Goal: Information Seeking & Learning: Learn about a topic

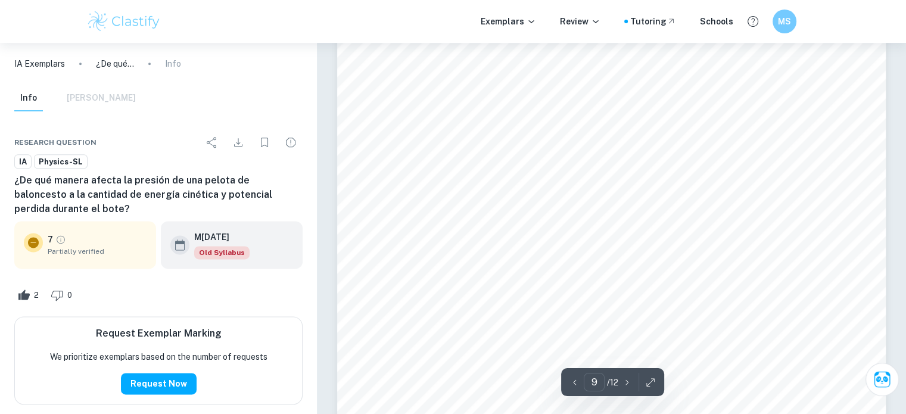
scroll to position [6013, 0]
click at [539, 268] on div "9 Tabla 4 Error y desviación estándar de la Tabla 2 Presión 0.0 bar 0.1 bar 0.2…" at bounding box center [611, 210] width 549 height 710
click at [552, 301] on div "9 Tabla 4 Error y desviación estándar de la Tabla 2 Presión 0.0 bar 0.1 bar 0.2…" at bounding box center [611, 210] width 549 height 710
click at [544, 289] on div "9 Tabla 4 Error y desviación estándar de la Tabla 2 Presión 0.0 bar 0.1 bar 0.2…" at bounding box center [611, 112] width 549 height 710
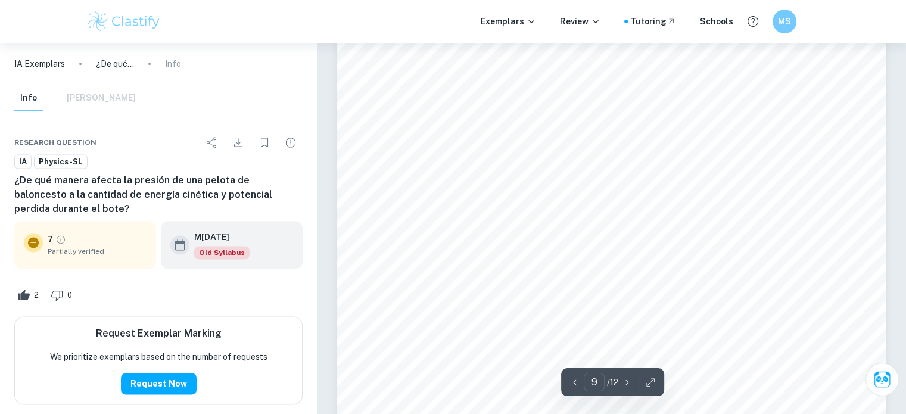
click at [544, 289] on div "9 Tabla 4 Error y desviación estándar de la Tabla 2 Presión 0.0 bar 0.1 bar 0.2…" at bounding box center [611, 112] width 549 height 710
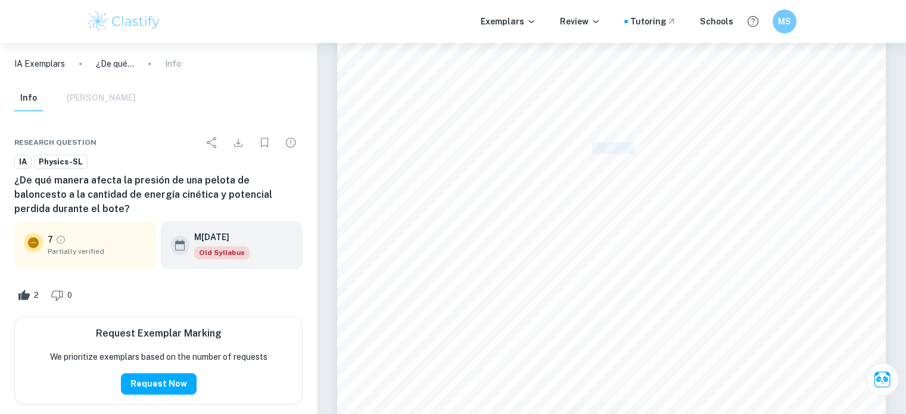
click at [544, 289] on div "9 Tabla 4 Error y desviación estándar de la Tabla 2 Presión 0.0 bar 0.1 bar 0.2…" at bounding box center [611, 112] width 549 height 710
click at [642, 257] on div "9 Tabla 4 Error y desviación estándar de la Tabla 2 Presión 0.0 bar 0.1 bar 0.2…" at bounding box center [611, 112] width 549 height 710
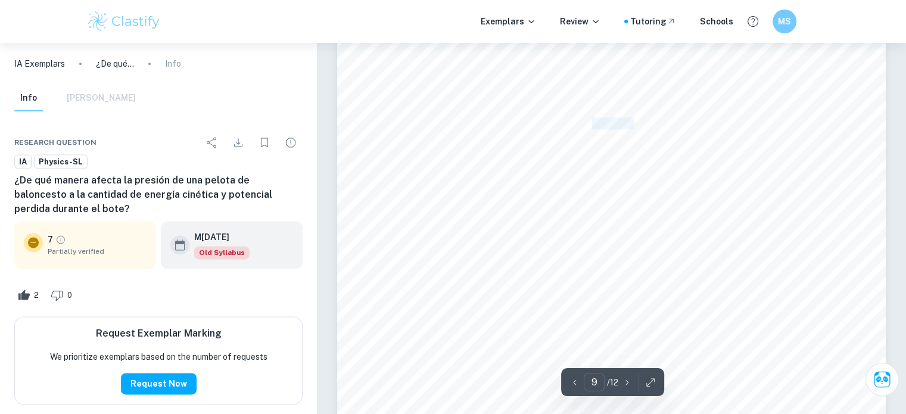
scroll to position [6140, 0]
click at [642, 257] on div "9 Tabla 4 Error y desviación estándar de la Tabla 2 Presión 0.0 bar 0.1 bar 0.2…" at bounding box center [611, 83] width 549 height 710
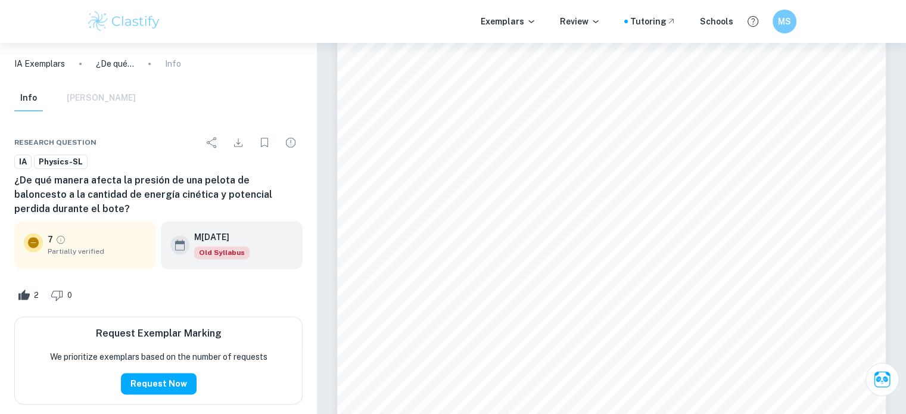
click at [642, 257] on div "9 Tabla 4 Error y desviación estándar de la Tabla 2 Presión 0.0 bar 0.1 bar 0.2…" at bounding box center [611, 83] width 549 height 710
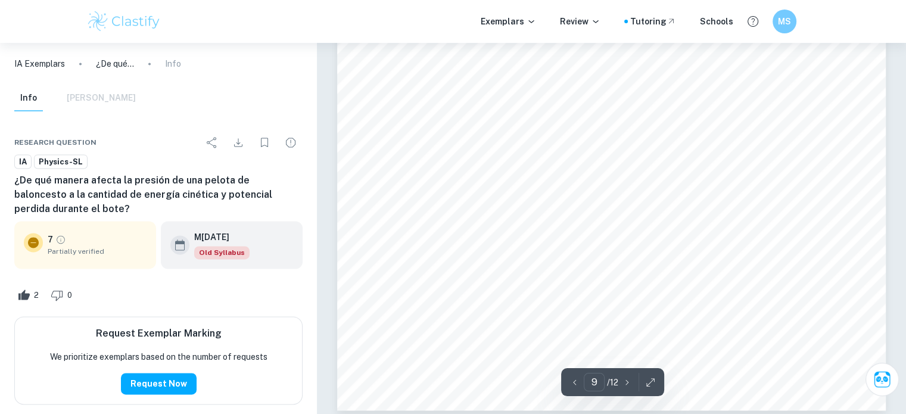
scroll to position [6168, 0]
drag, startPoint x: 452, startPoint y: 179, endPoint x: 458, endPoint y: 295, distance: 116.3
click at [458, 295] on div "9 Tabla 4 Error y desviación estándar de la Tabla 2 Presión 0.0 bar 0.1 bar 0.2…" at bounding box center [611, 55] width 549 height 710
click at [539, 199] on div "9 Tabla 4 Error y desviación estándar de la Tabla 2 Presión 0.0 bar 0.1 bar 0.2…" at bounding box center [611, 55] width 549 height 710
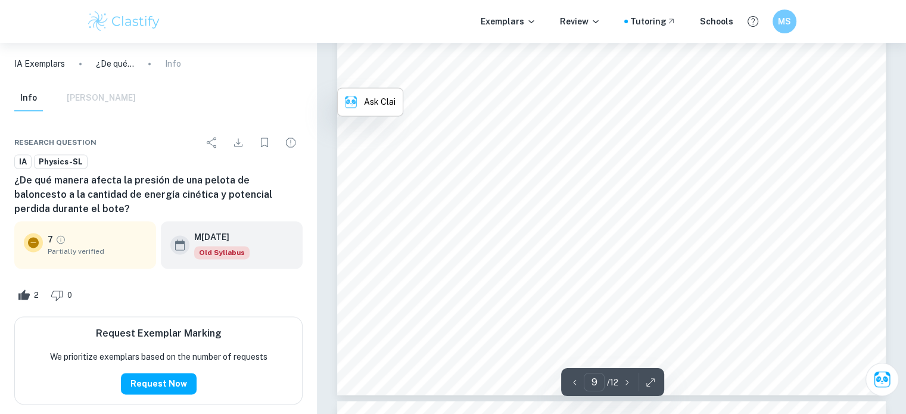
scroll to position [6183, 0]
click at [550, 207] on div "9 Tabla 4 Error y desviación estándar de la Tabla 2 Presión 0.0 bar 0.1 bar 0.2…" at bounding box center [611, 39] width 549 height 710
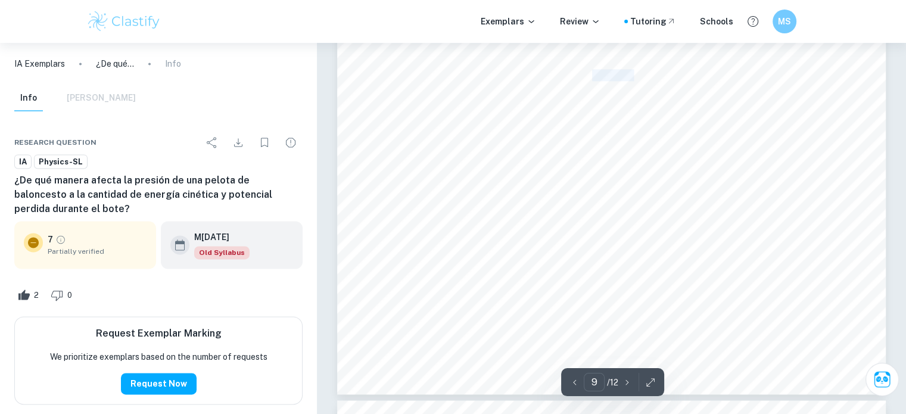
click at [550, 207] on div "9 Tabla 4 Error y desviación estándar de la Tabla 2 Presión 0.0 bar 0.1 bar 0.2…" at bounding box center [611, 39] width 549 height 710
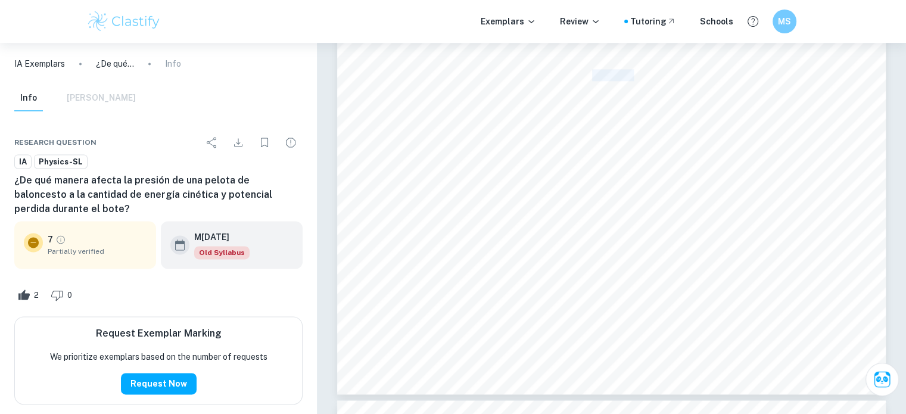
click at [550, 207] on div "9 Tabla 4 Error y desviación estándar de la Tabla 2 Presión 0.0 bar 0.1 bar 0.2…" at bounding box center [611, 39] width 549 height 710
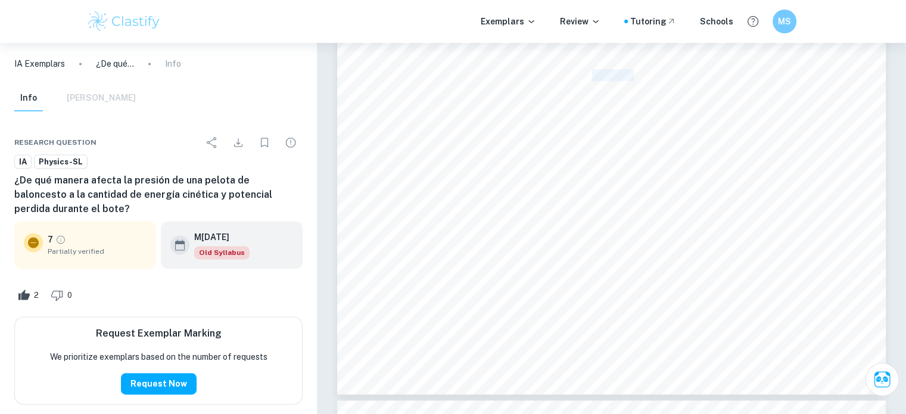
click at [550, 207] on div "9 Tabla 4 Error y desviación estándar de la Tabla 2 Presión 0.0 bar 0.1 bar 0.2…" at bounding box center [611, 39] width 549 height 710
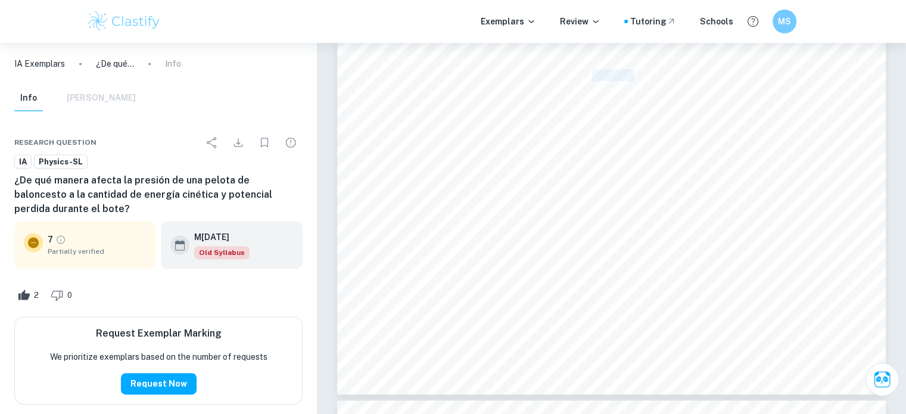
click at [550, 207] on div "9 Tabla 4 Error y desviación estándar de la Tabla 2 Presión 0.0 bar 0.1 bar 0.2…" at bounding box center [611, 39] width 549 height 710
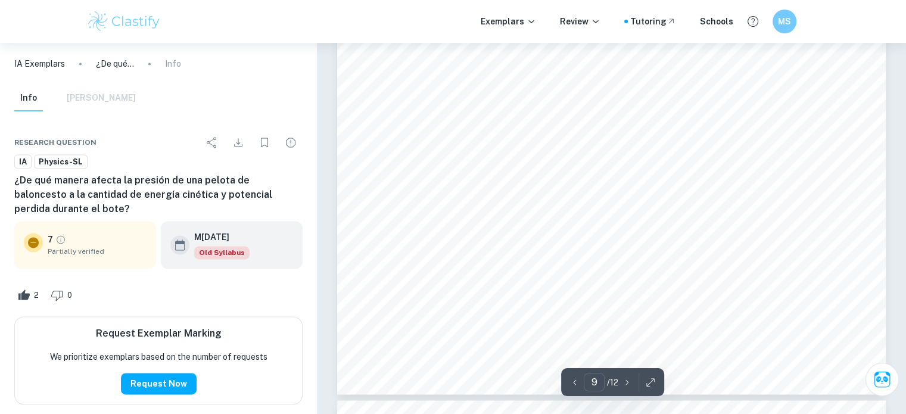
click at [550, 207] on div "9 Tabla 4 Error y desviación estándar de la Tabla 2 Presión 0.0 bar 0.1 bar 0.2…" at bounding box center [611, 39] width 549 height 710
click at [550, 238] on div "9 Tabla 4 Error y desviación estándar de la Tabla 2 Presión 0.0 bar 0.1 bar 0.2…" at bounding box center [611, 357] width 549 height 710
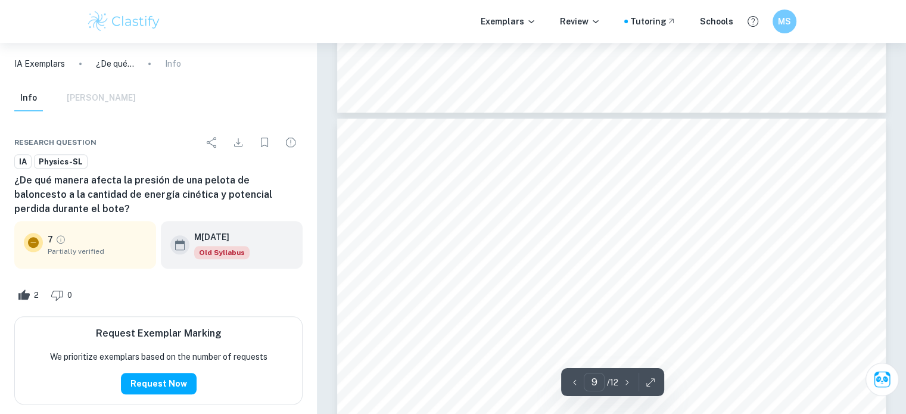
click at [504, 229] on span "0.1 bar" at bounding box center [505, 228] width 32 height 11
